Goal: Task Accomplishment & Management: Manage account settings

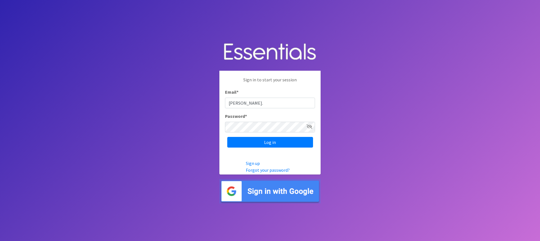
type input "[PERSON_NAME][EMAIL_ADDRESS][DOMAIN_NAME]"
click at [390, 74] on body "Sign in to start your session Email * erin.childers@spart2.org Password * Log i…" at bounding box center [270, 120] width 540 height 241
click at [285, 144] on input "Log in" at bounding box center [270, 142] width 86 height 11
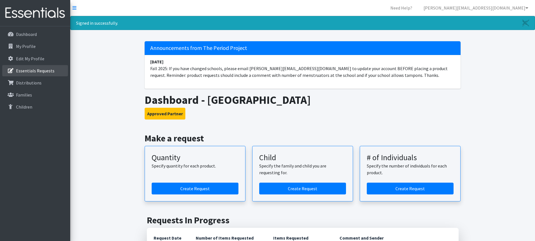
click at [32, 72] on p "Essentials Requests" at bounding box center [35, 71] width 39 height 6
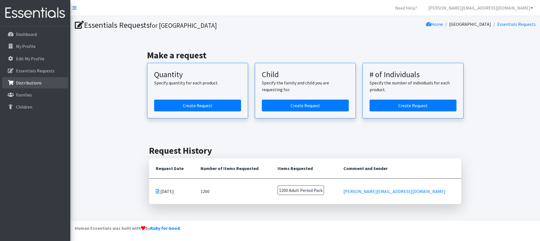
click at [24, 83] on p "Distributions" at bounding box center [29, 83] width 26 height 6
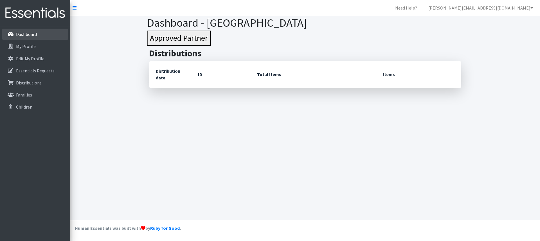
click at [33, 33] on p "Dashboard" at bounding box center [26, 34] width 21 height 6
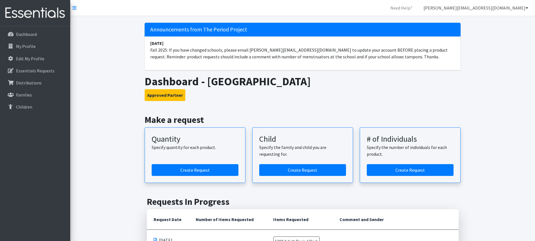
click at [508, 11] on link "erin.childers@spart2.org" at bounding box center [476, 7] width 114 height 11
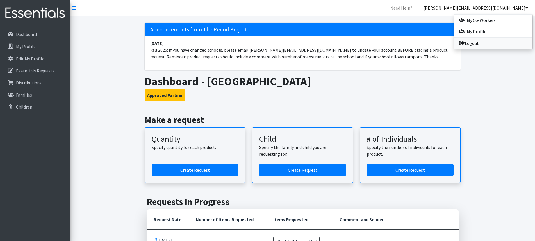
click at [476, 43] on link "Logout" at bounding box center [494, 43] width 78 height 11
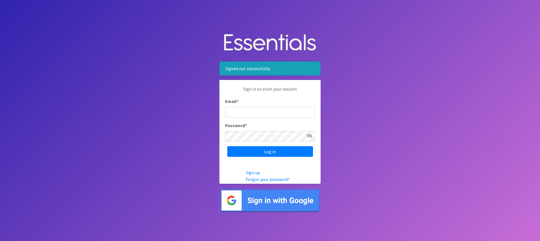
click at [236, 119] on div "Sign in to start your session Email * Password * Log in" at bounding box center [269, 121] width 101 height 83
click at [236, 117] on input "Email *" at bounding box center [270, 112] width 90 height 11
type input "[PERSON_NAME][EMAIL_ADDRESS][DOMAIN_NAME]"
click at [227, 146] on input "Log in" at bounding box center [270, 151] width 86 height 11
